Goal: Task Accomplishment & Management: Manage account settings

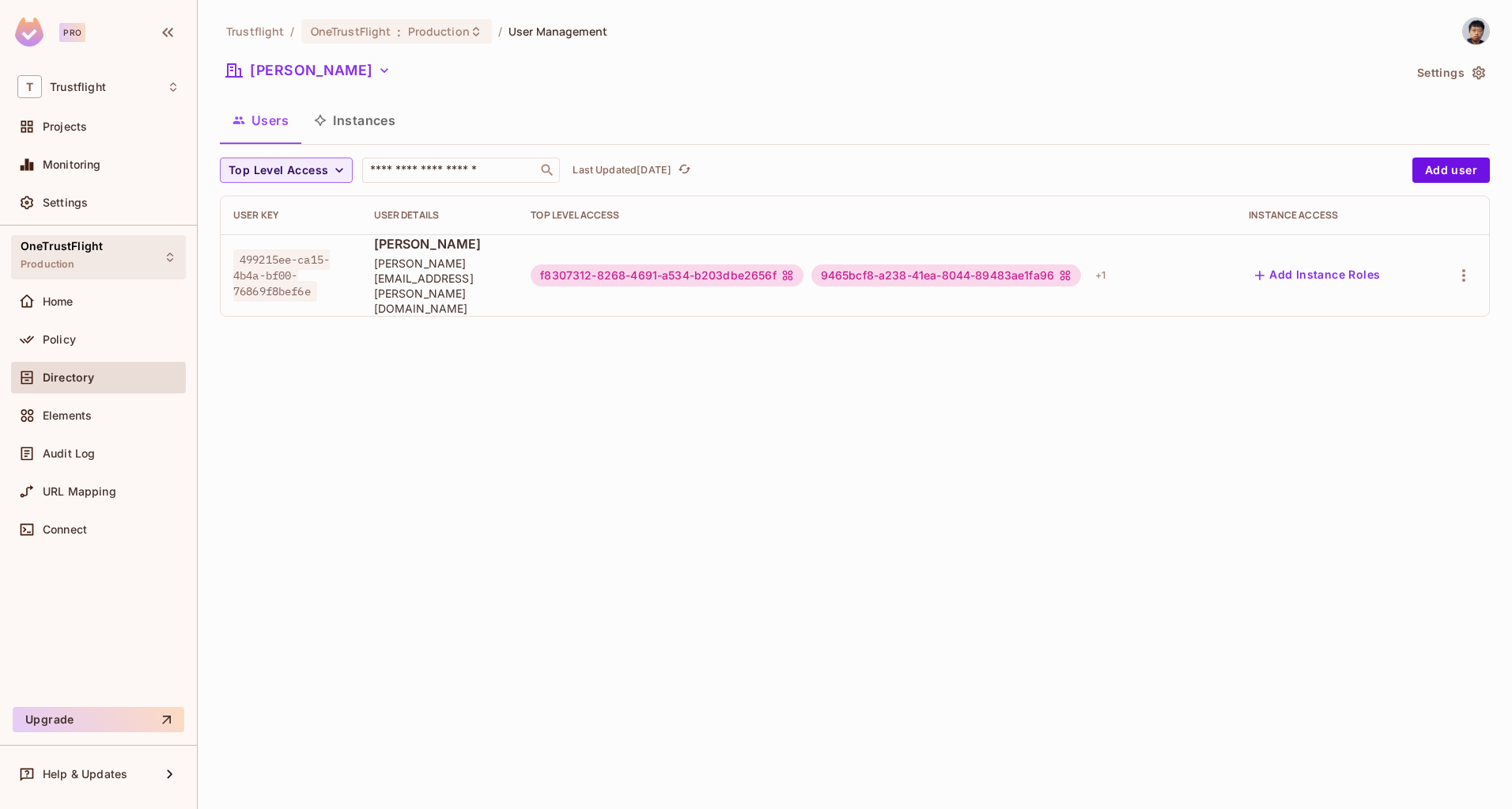
click at [104, 251] on div "OneTrustFlight Production" at bounding box center [98, 256] width 175 height 44
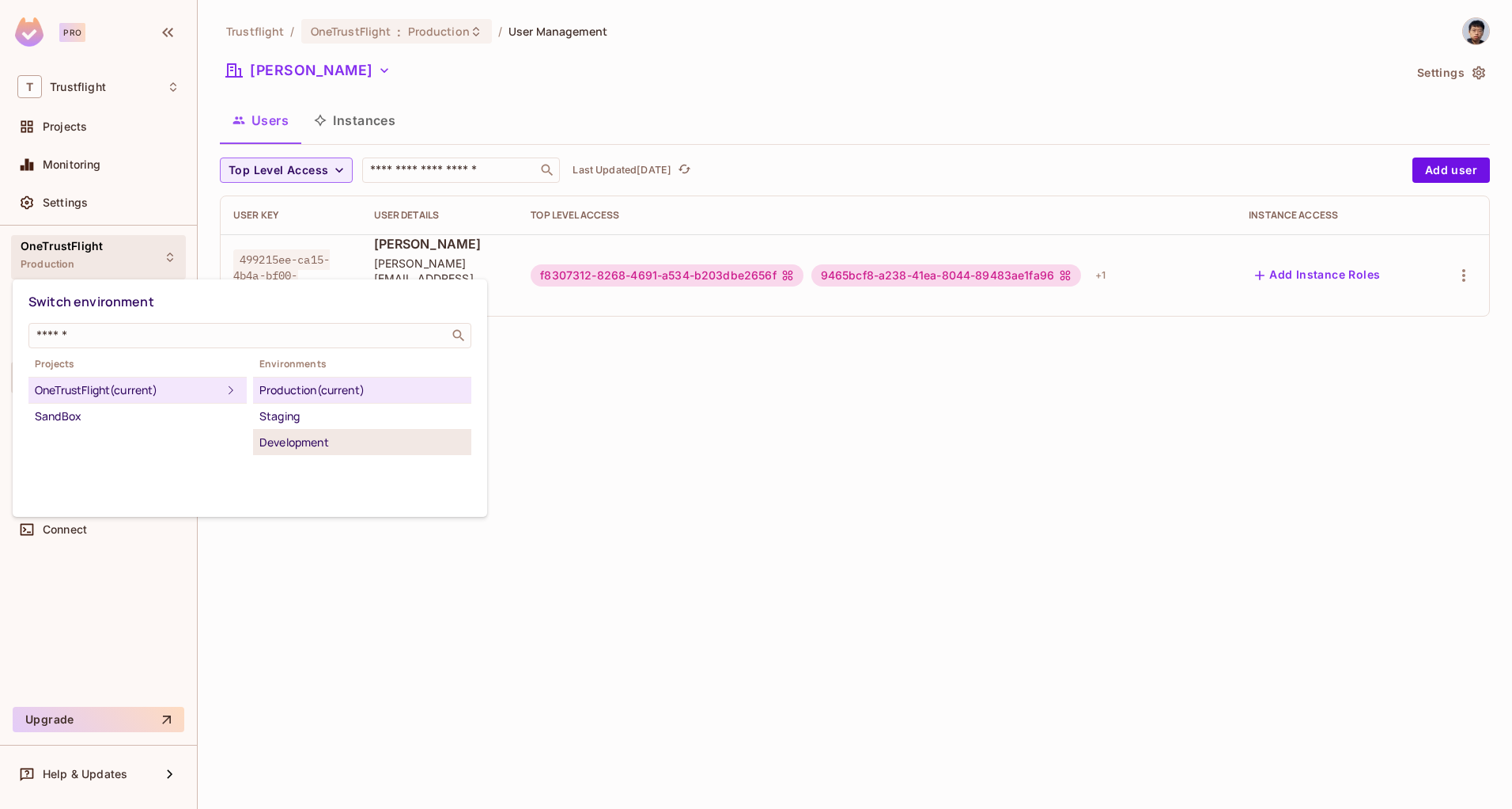
click at [293, 439] on div "Development" at bounding box center [362, 442] width 206 height 19
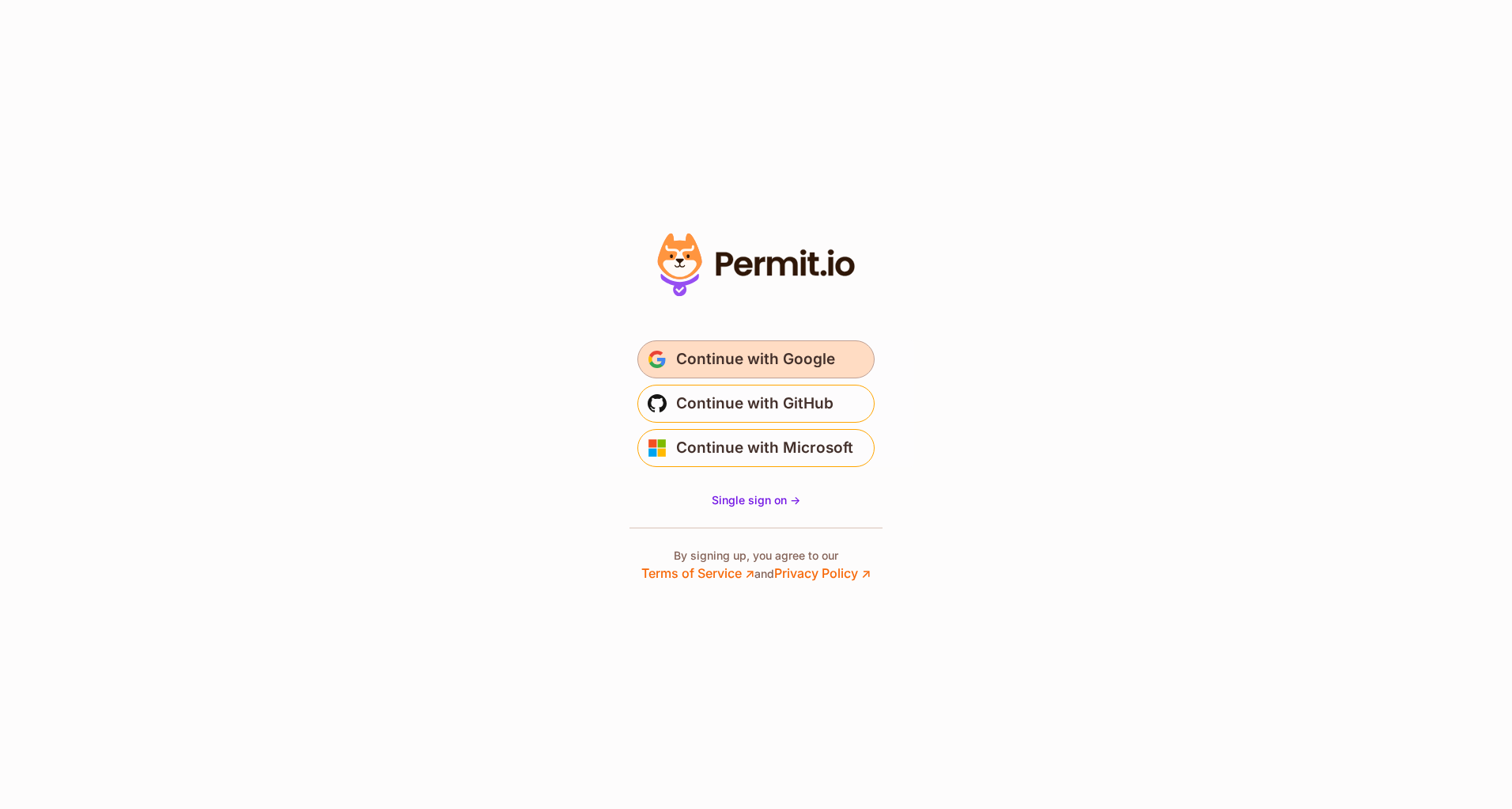
click at [793, 367] on span "Continue with Google" at bounding box center [756, 359] width 159 height 25
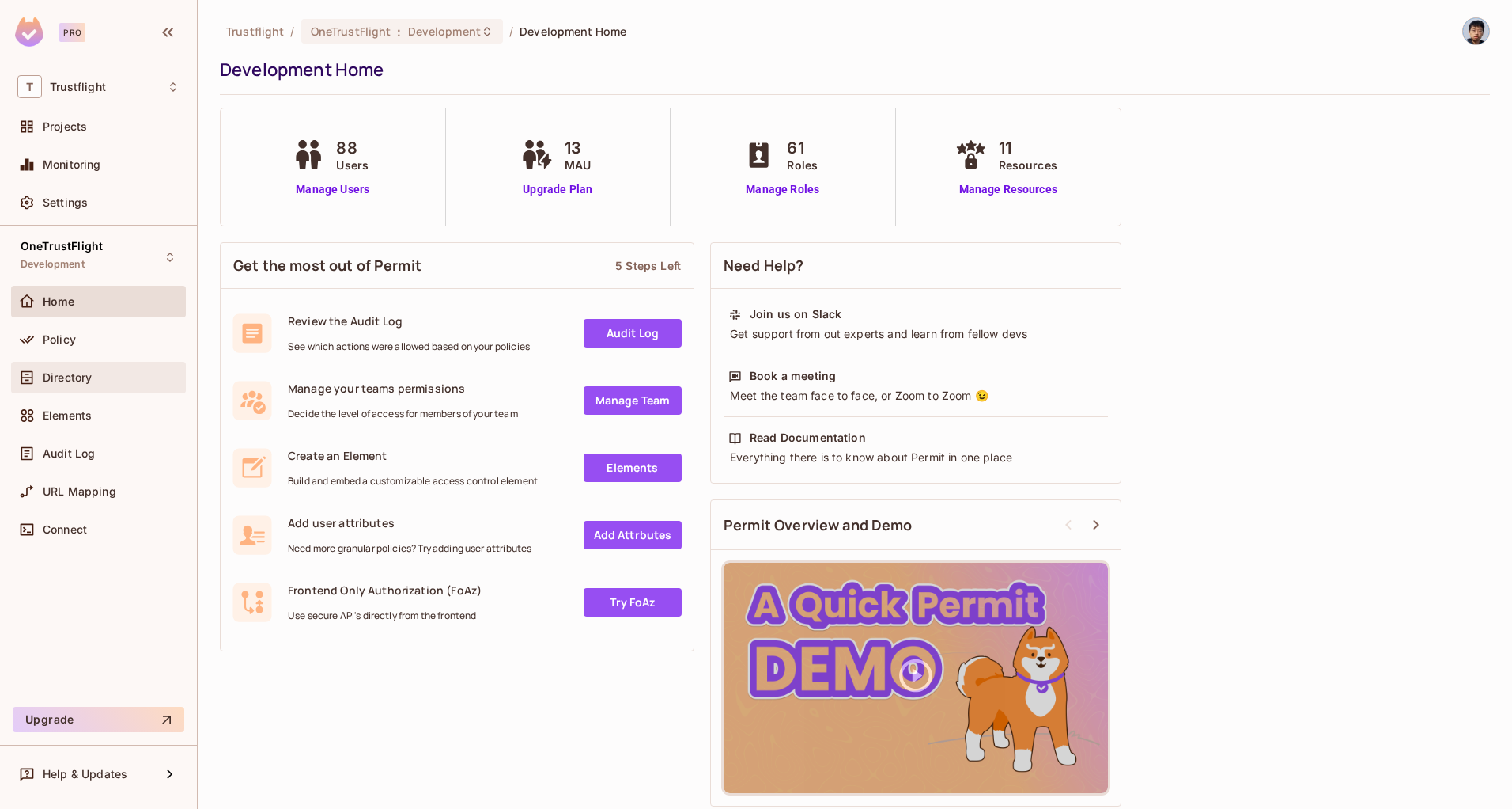
click at [93, 374] on div "Directory" at bounding box center [111, 377] width 137 height 13
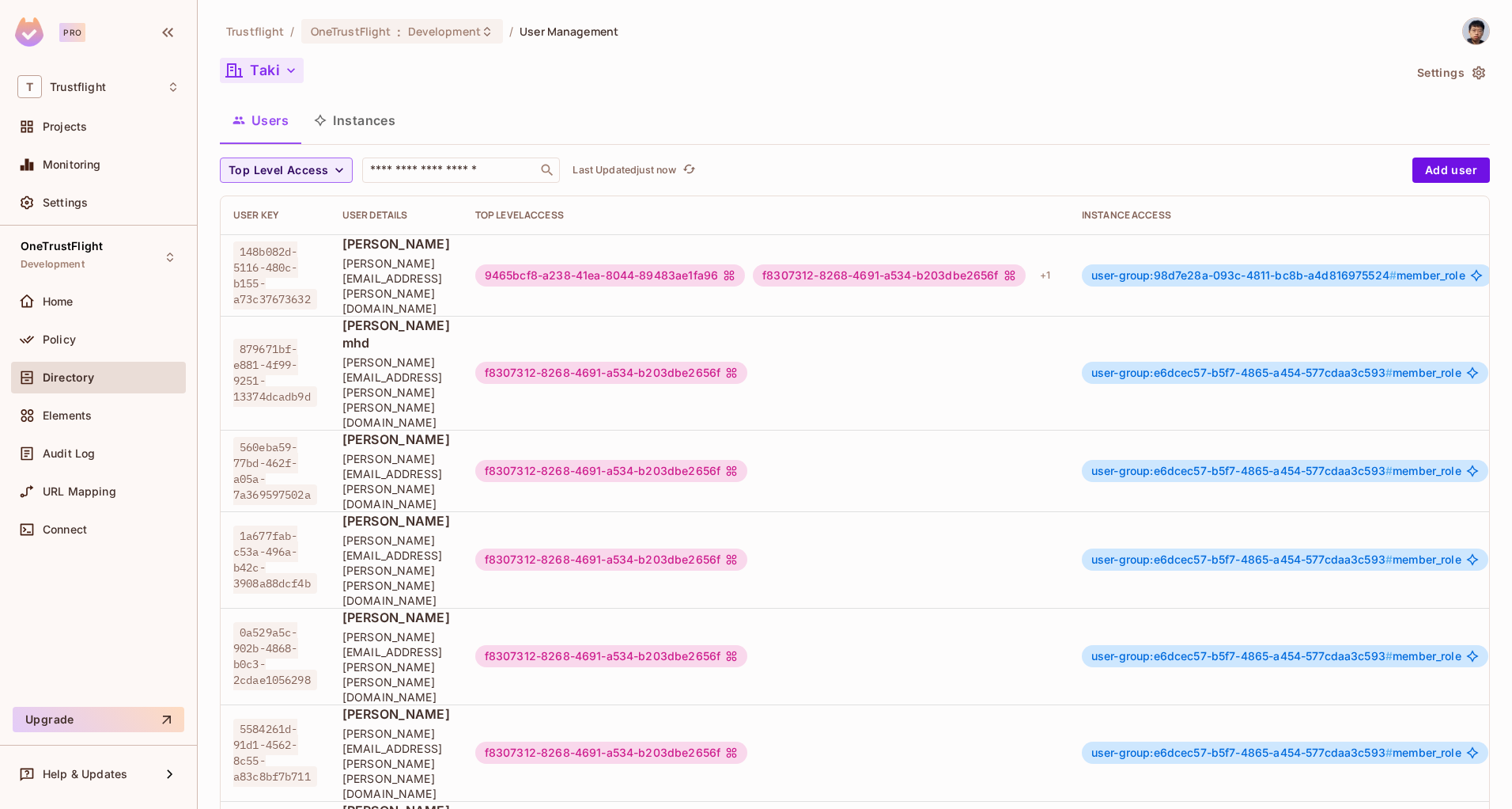
click at [275, 78] on button "Taki" at bounding box center [262, 71] width 84 height 25
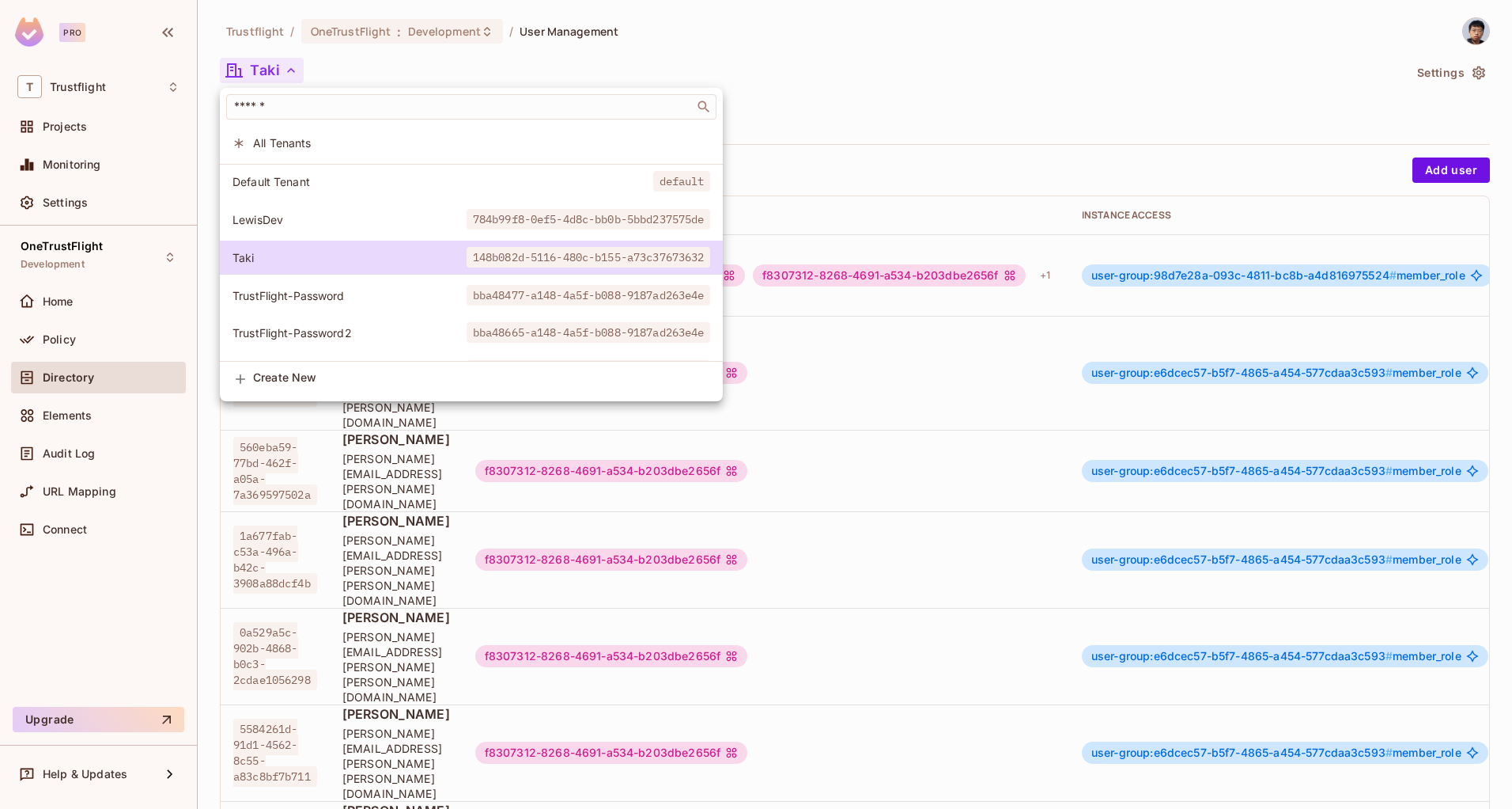
click at [940, 61] on div at bounding box center [756, 404] width 1512 height 809
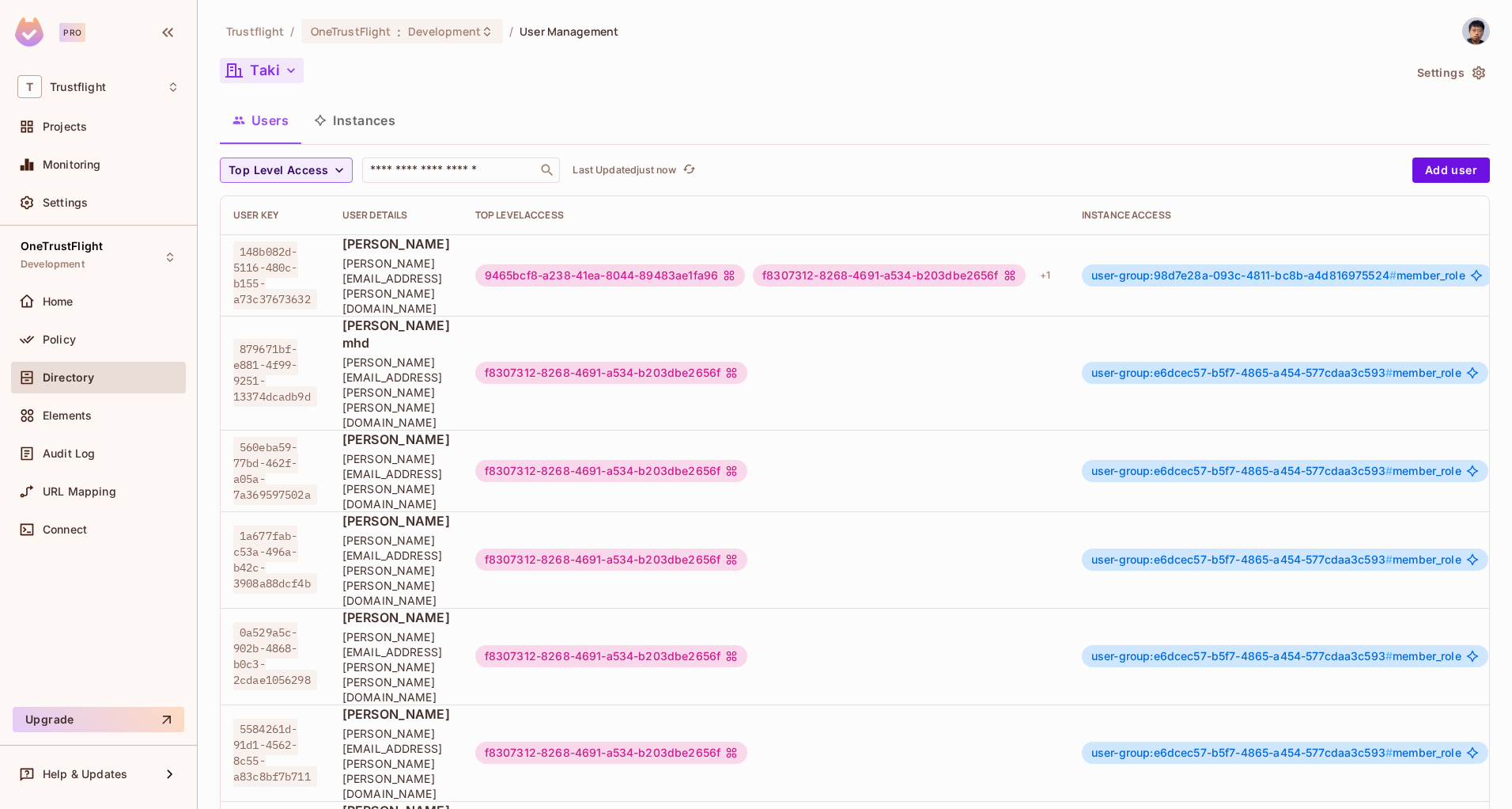
click at [261, 75] on button "Taki" at bounding box center [262, 71] width 84 height 25
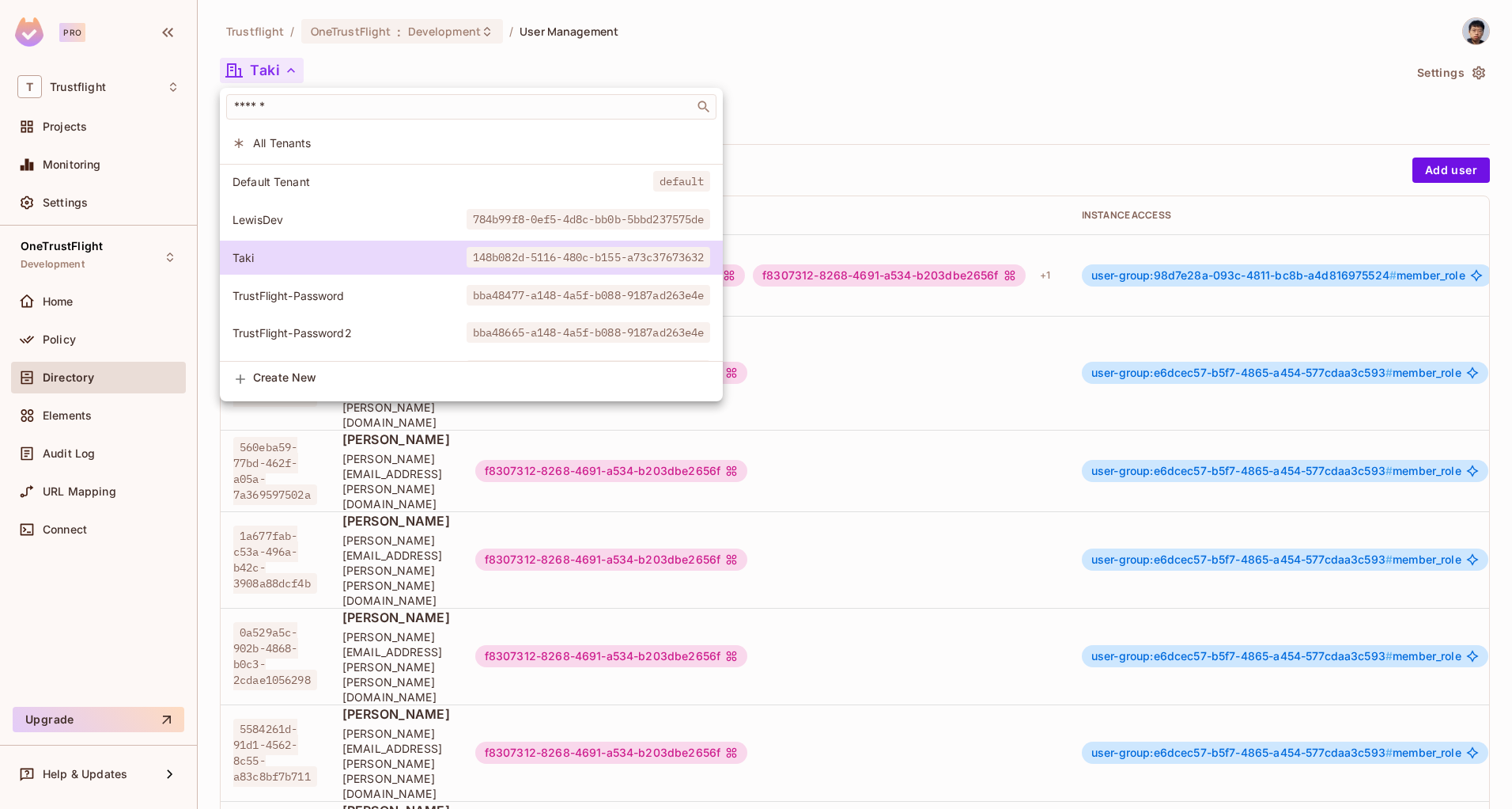
click at [306, 217] on span "LewisDev" at bounding box center [350, 219] width 234 height 15
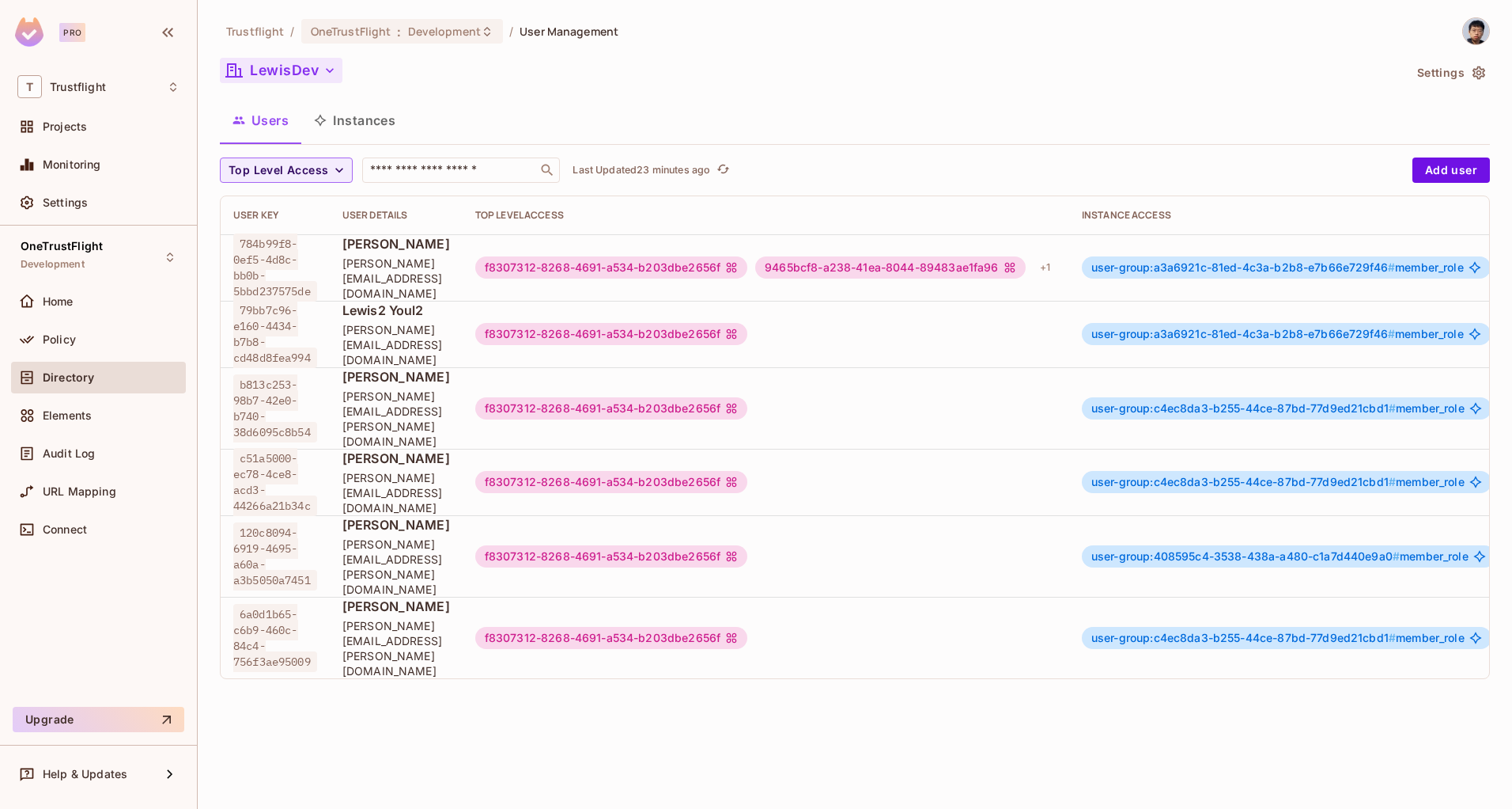
click at [287, 71] on button "LewisDev" at bounding box center [282, 71] width 123 height 25
click at [315, 70] on button "LewisDev" at bounding box center [282, 71] width 123 height 25
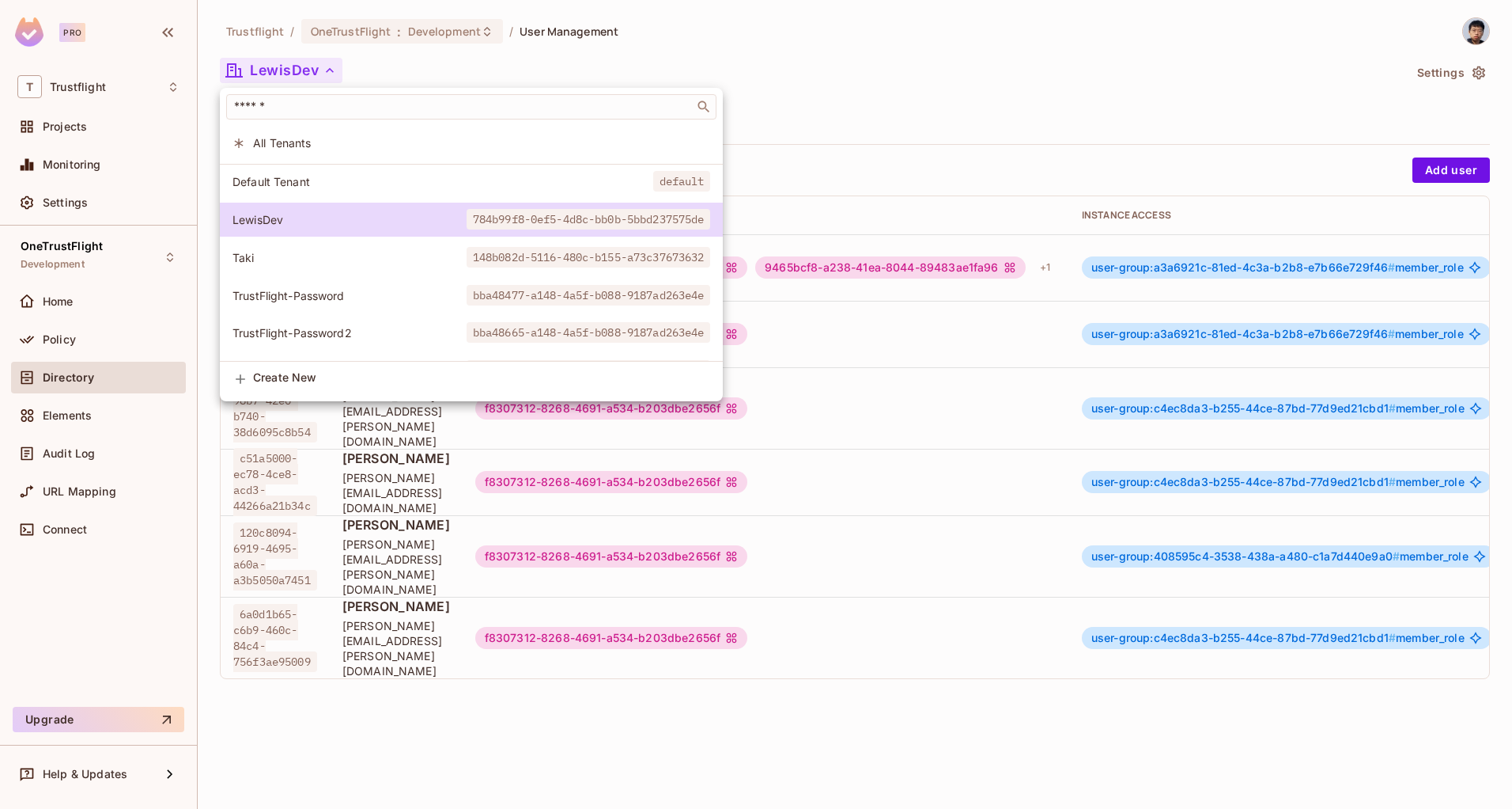
click at [860, 78] on div at bounding box center [756, 404] width 1512 height 809
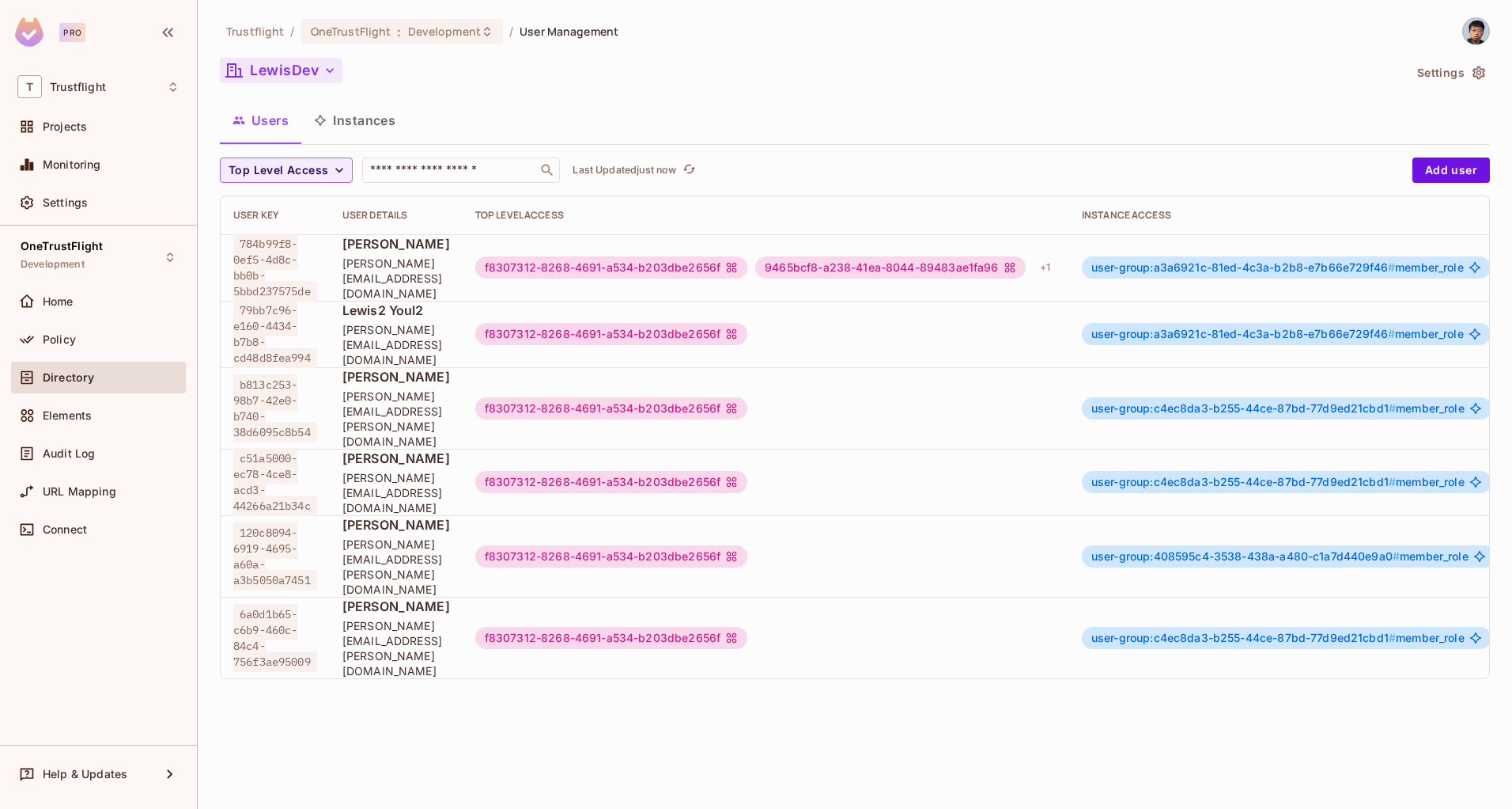
click at [328, 74] on icon "button" at bounding box center [329, 70] width 16 height 16
